Goal: Find contact information: Find contact information

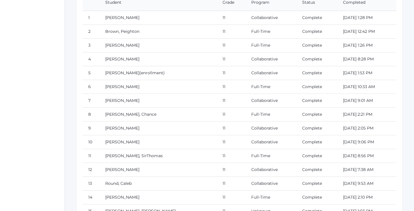
scroll to position [6824, 0]
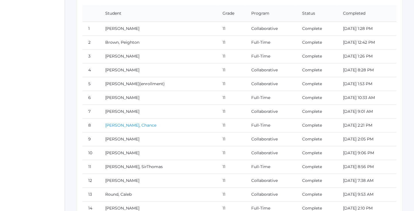
click at [135, 126] on link "[PERSON_NAME], Chance" at bounding box center [130, 124] width 51 height 5
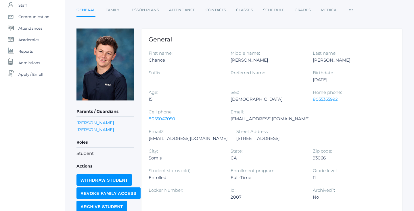
scroll to position [54, 0]
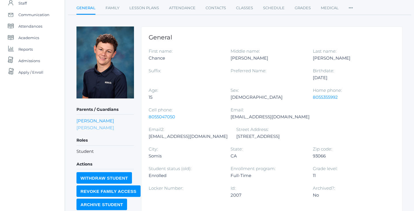
click at [101, 128] on link "[PERSON_NAME]" at bounding box center [95, 127] width 38 height 5
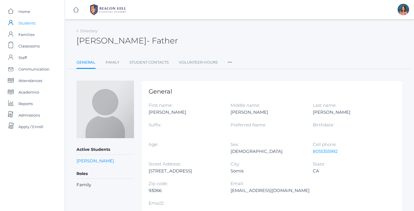
click at [28, 26] on span "Students" at bounding box center [26, 22] width 17 height 11
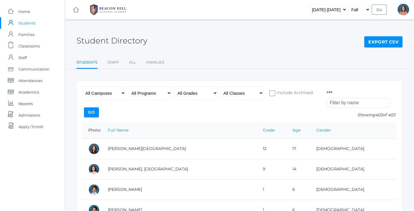
click at [342, 103] on input "search" at bounding box center [358, 103] width 64 height 10
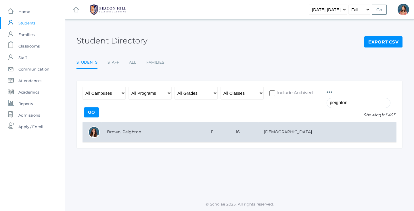
type input "peighton"
click at [170, 133] on td "Brown, Peighton" at bounding box center [153, 132] width 104 height 20
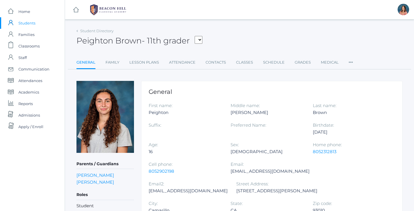
click at [27, 24] on span "Students" at bounding box center [26, 22] width 17 height 11
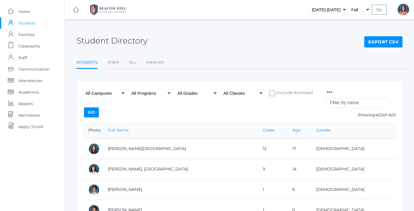
click at [343, 101] on input "search" at bounding box center [358, 103] width 64 height 10
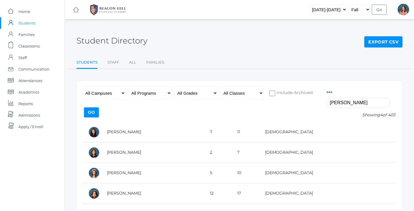
type input "Reagan"
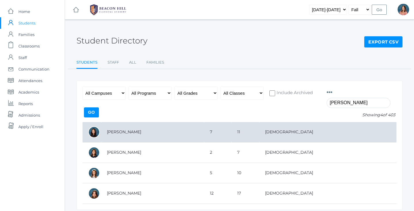
drag, startPoint x: 343, startPoint y: 101, endPoint x: 183, endPoint y: 139, distance: 163.7
click at [183, 139] on td "[PERSON_NAME]" at bounding box center [152, 132] width 103 height 20
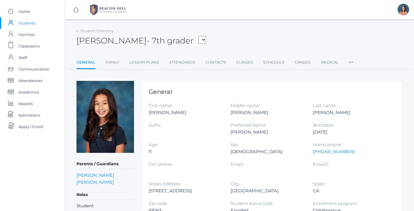
click at [32, 24] on span "Students" at bounding box center [26, 22] width 17 height 11
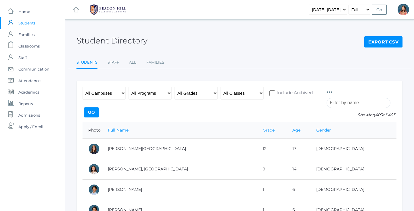
click at [345, 107] on div "Photo Id Full Name Preferred Name First Name Middle Name Last Name Grade Age Ge…" at bounding box center [361, 104] width 70 height 35
click at [345, 102] on input "search" at bounding box center [358, 103] width 64 height 10
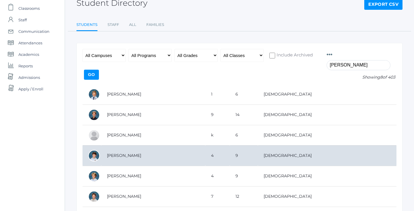
scroll to position [55, 0]
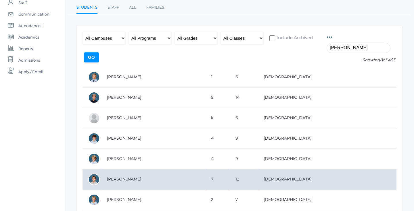
type input "Liam"
click at [136, 179] on td "[PERSON_NAME]" at bounding box center [153, 179] width 104 height 20
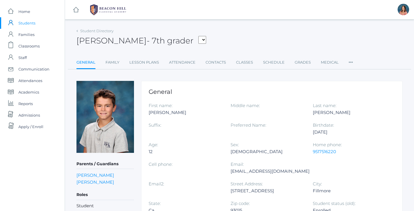
click at [31, 23] on span "Students" at bounding box center [26, 22] width 17 height 11
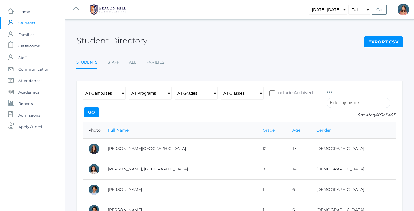
click at [344, 100] on input "search" at bounding box center [358, 103] width 64 height 10
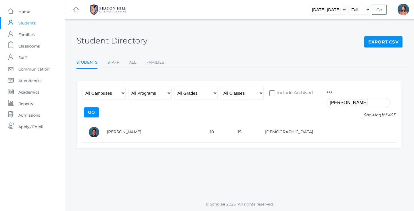
type input "[PERSON_NAME]"
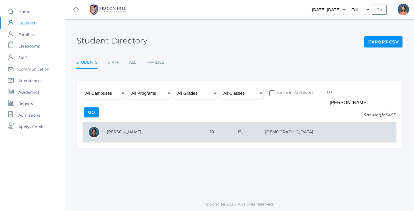
drag, startPoint x: 344, startPoint y: 98, endPoint x: 177, endPoint y: 134, distance: 171.2
click at [177, 134] on td "[PERSON_NAME]" at bounding box center [152, 132] width 103 height 20
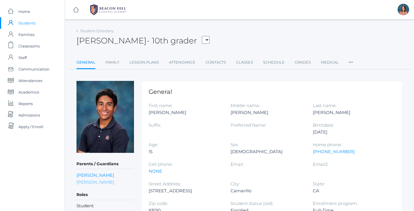
click at [97, 181] on link "[PERSON_NAME]" at bounding box center [95, 181] width 38 height 5
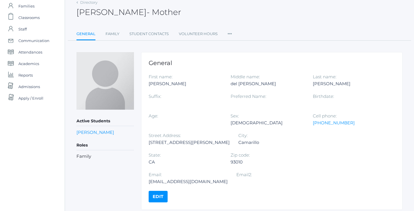
scroll to position [28, 0]
drag, startPoint x: 290, startPoint y: 162, endPoint x: 232, endPoint y: 159, distance: 57.9
click at [228, 178] on div "[EMAIL_ADDRESS][DOMAIN_NAME]" at bounding box center [188, 181] width 79 height 7
copy div "[EMAIL_ADDRESS][DOMAIN_NAME]"
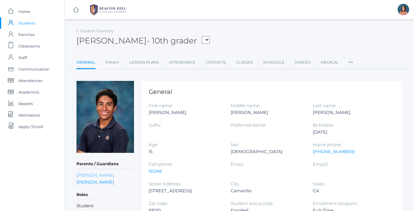
click at [105, 177] on link "[PERSON_NAME]" at bounding box center [95, 174] width 38 height 5
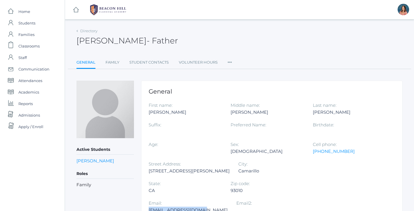
drag, startPoint x: 285, startPoint y: 190, endPoint x: 232, endPoint y: 191, distance: 53.5
click at [228, 206] on div "[EMAIL_ADDRESS][DOMAIN_NAME]" at bounding box center [188, 209] width 79 height 7
copy div "[EMAIL_ADDRESS][DOMAIN_NAME]"
click at [32, 24] on span "Students" at bounding box center [26, 22] width 17 height 11
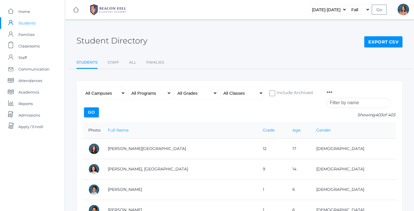
click at [335, 104] on input "search" at bounding box center [358, 103] width 64 height 10
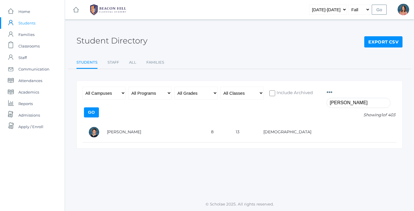
type input "[PERSON_NAME]"
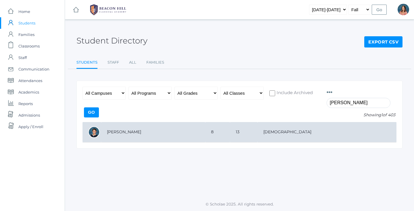
drag, startPoint x: 328, startPoint y: 112, endPoint x: 275, endPoint y: 136, distance: 58.7
click at [230, 136] on td "8" at bounding box center [217, 132] width 25 height 20
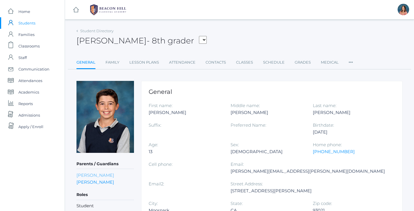
click at [91, 177] on link "Allison Arnold" at bounding box center [95, 174] width 38 height 5
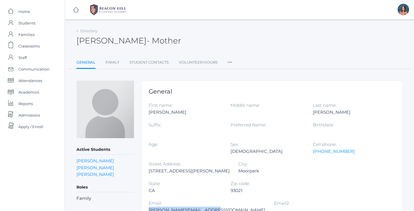
drag, startPoint x: 291, startPoint y: 191, endPoint x: 231, endPoint y: 189, distance: 59.8
click at [230, 206] on div "allison-smart@hotmail.com" at bounding box center [207, 209] width 117 height 7
copy div "allison-smart@hotmail.com"
click at [28, 21] on span "Students" at bounding box center [26, 22] width 17 height 11
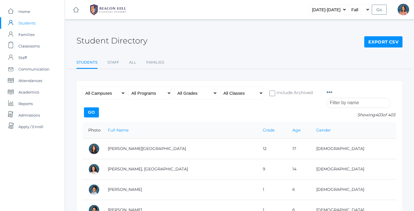
click at [359, 103] on input "search" at bounding box center [358, 103] width 64 height 10
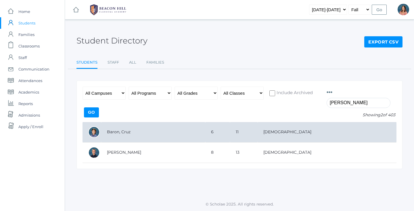
type input "cruz"
click at [205, 131] on td "Baron, Cruz" at bounding box center [153, 132] width 104 height 20
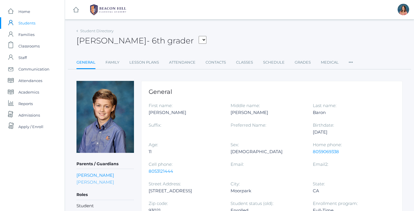
click at [97, 183] on link "[PERSON_NAME]" at bounding box center [95, 181] width 38 height 5
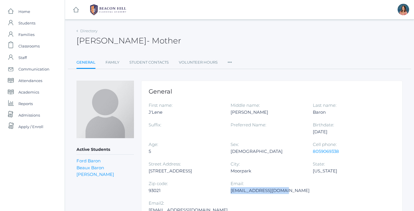
drag, startPoint x: 284, startPoint y: 190, endPoint x: 231, endPoint y: 191, distance: 53.2
click at [231, 191] on div "[EMAIL_ADDRESS][DOMAIN_NAME]" at bounding box center [269, 190] width 79 height 7
copy div "[EMAIL_ADDRESS][DOMAIN_NAME]"
click at [28, 24] on span "Students" at bounding box center [26, 22] width 17 height 11
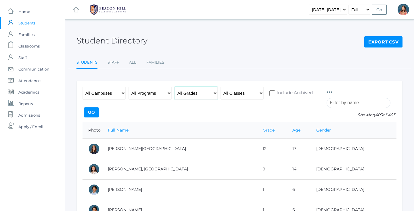
select select "9"
click at [89, 113] on input "Go" at bounding box center [91, 112] width 15 height 10
click at [29, 115] on span "Admissions" at bounding box center [29, 114] width 22 height 11
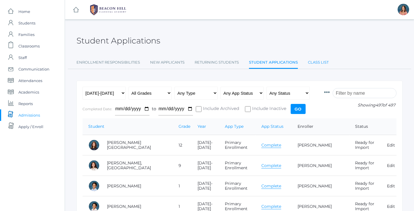
click at [323, 60] on link "Class List" at bounding box center [318, 62] width 21 height 11
